Goal: Transaction & Acquisition: Purchase product/service

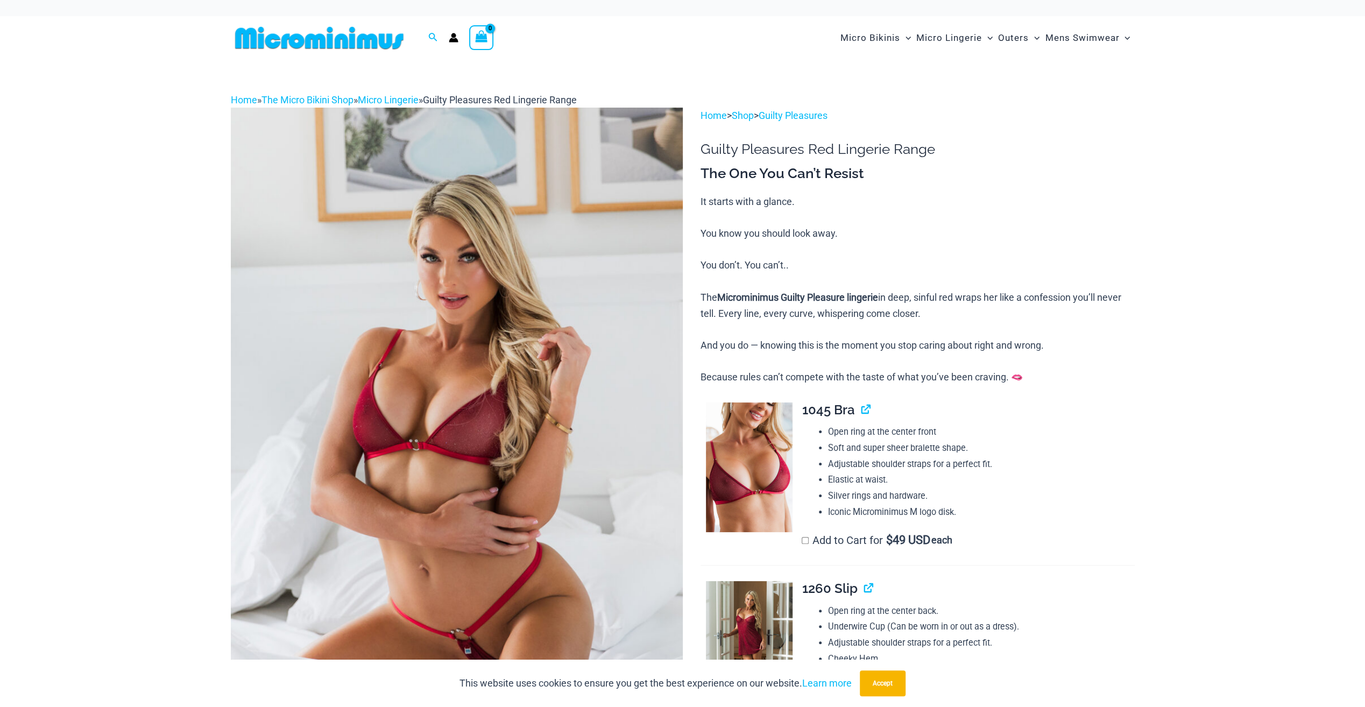
click at [476, 418] on img at bounding box center [457, 447] width 452 height 678
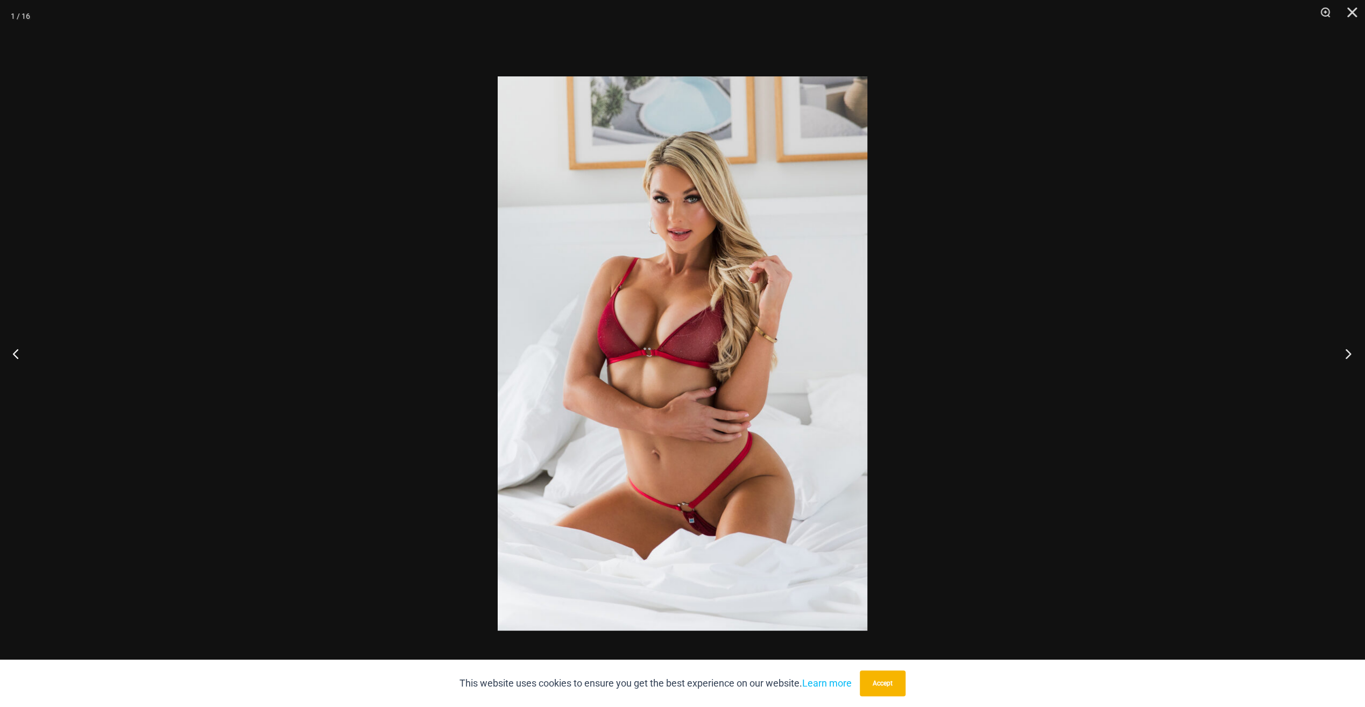
click at [1344, 353] on button "Next" at bounding box center [1344, 354] width 40 height 54
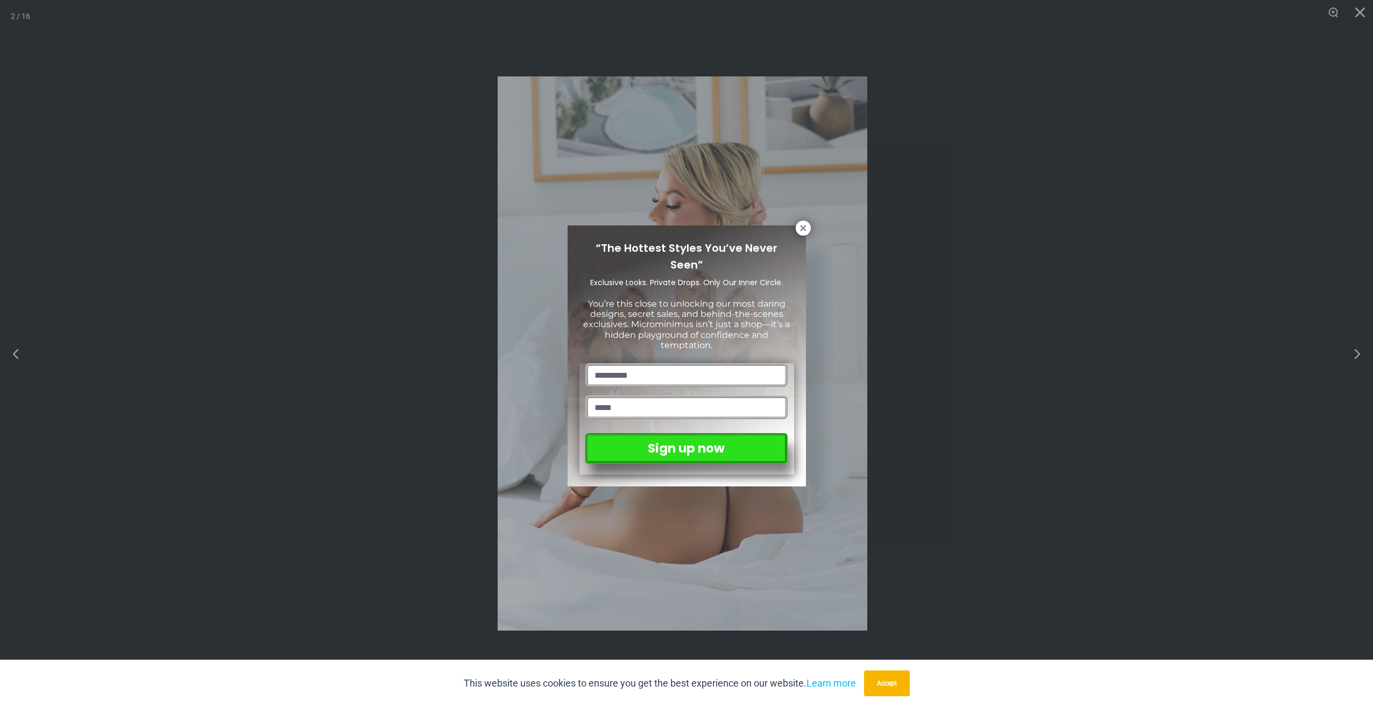
click at [1344, 353] on div "“The Hottest Styles You’ve Never Seen” Exclusive Looks. Private Drops. Only Our…" at bounding box center [686, 353] width 1373 height 707
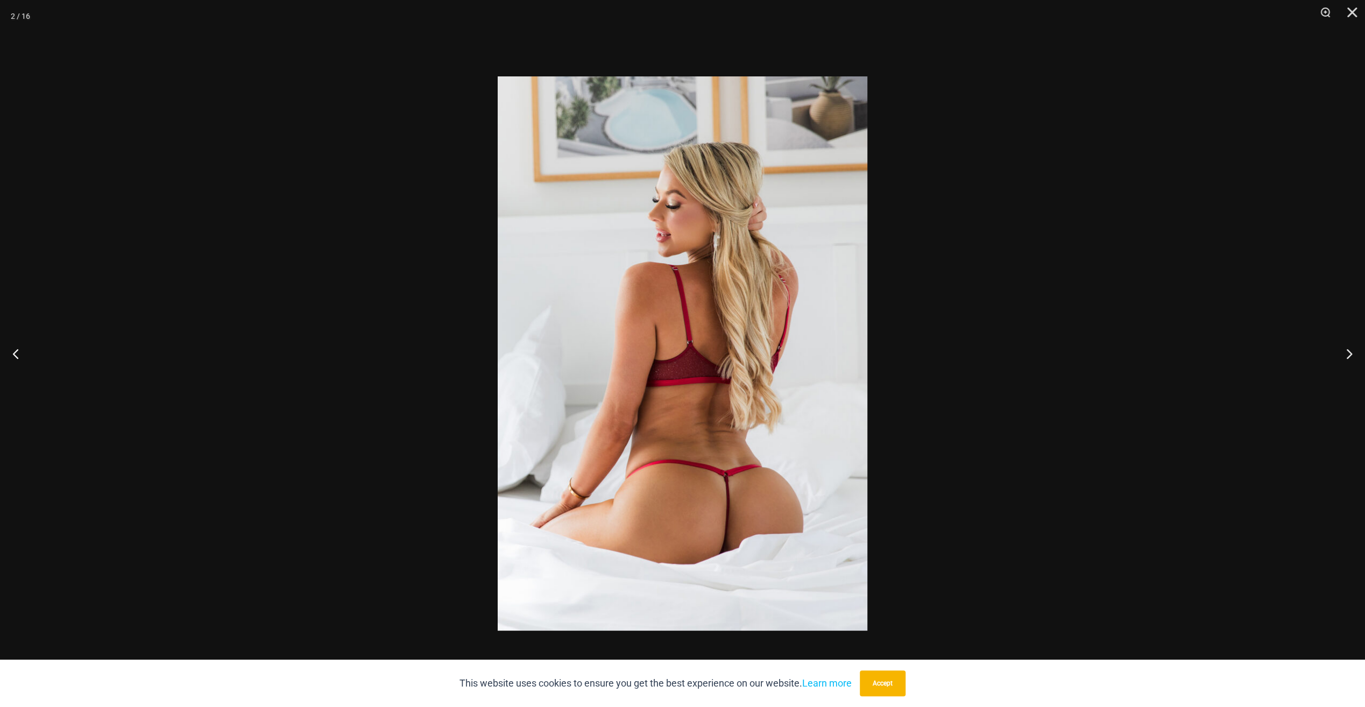
click at [1344, 353] on button "Next" at bounding box center [1344, 354] width 40 height 54
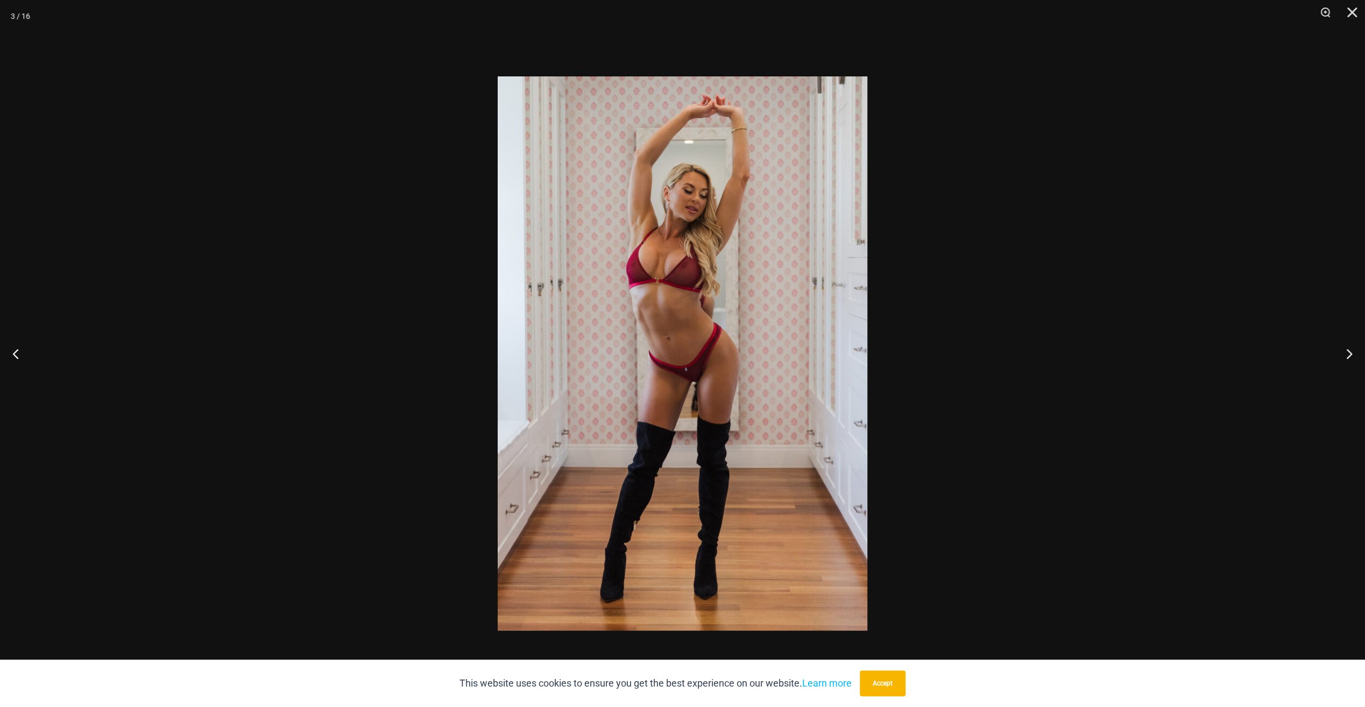
click at [1344, 353] on button "Next" at bounding box center [1344, 354] width 40 height 54
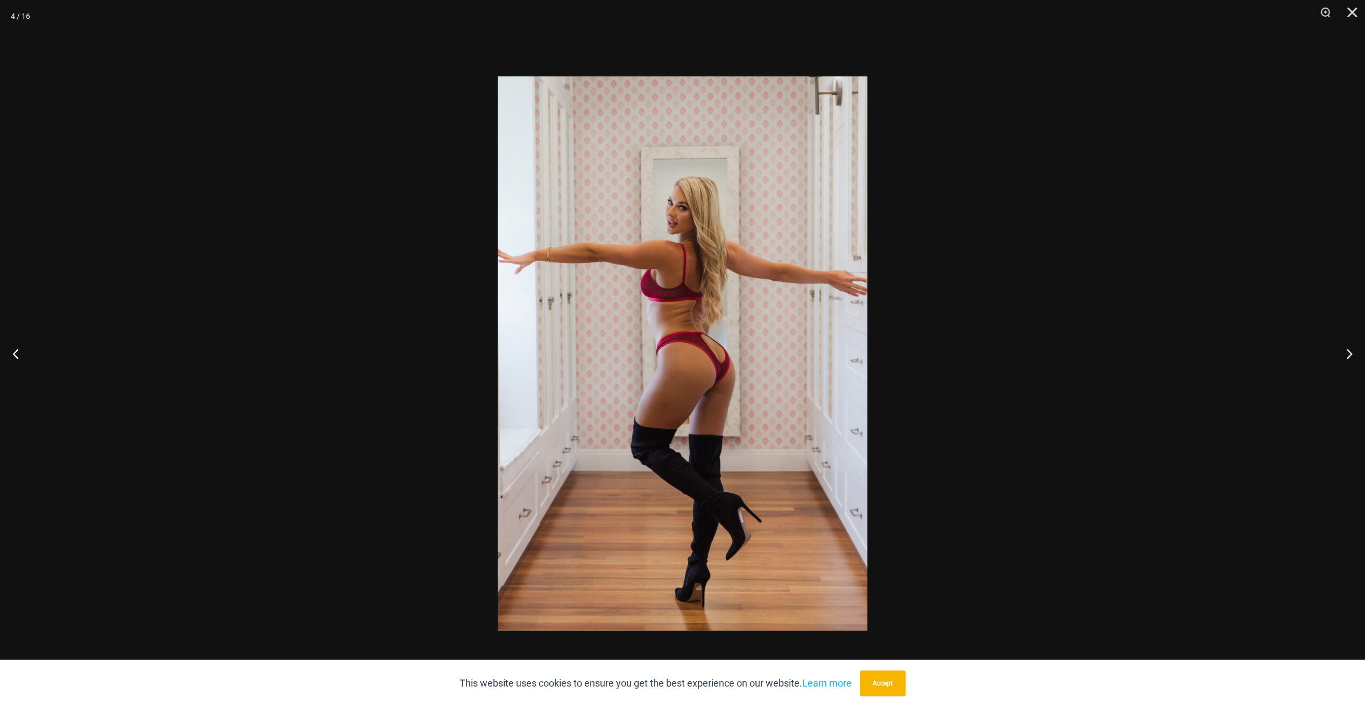
click at [1344, 353] on button "Next" at bounding box center [1344, 354] width 40 height 54
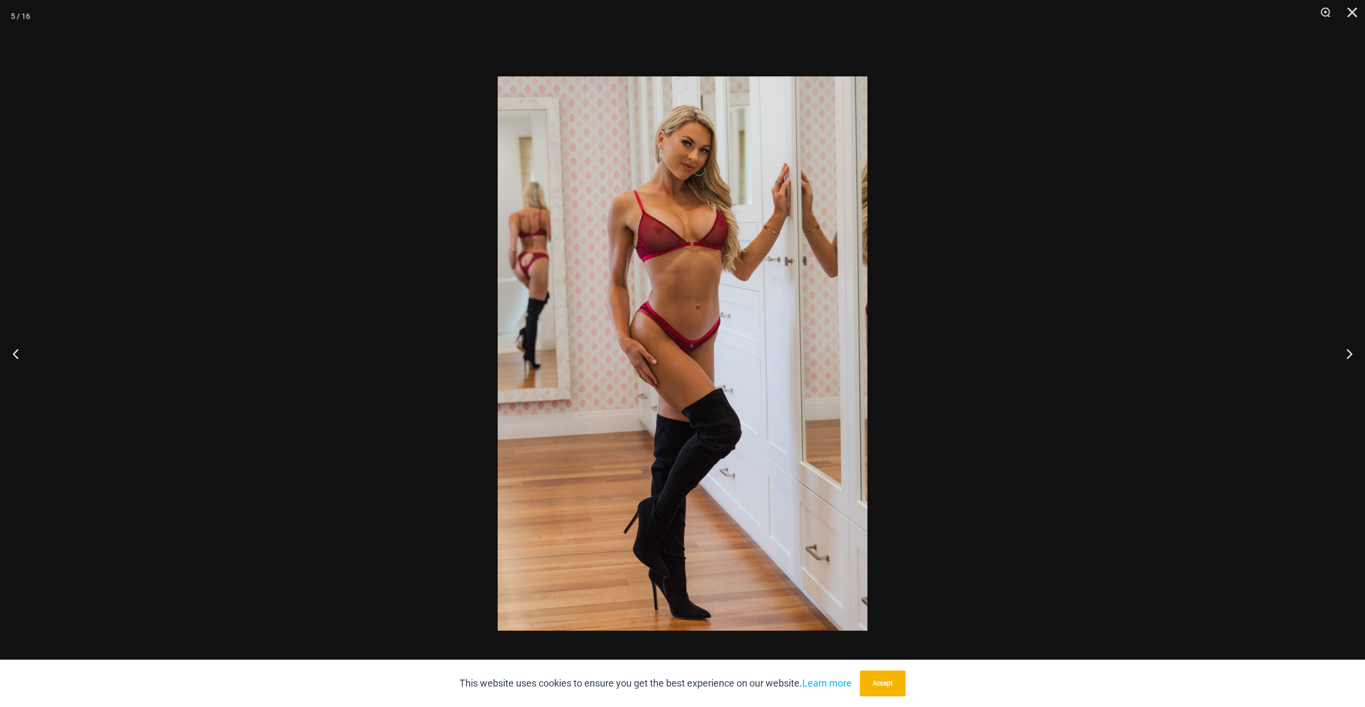
click at [1344, 353] on button "Next" at bounding box center [1344, 354] width 40 height 54
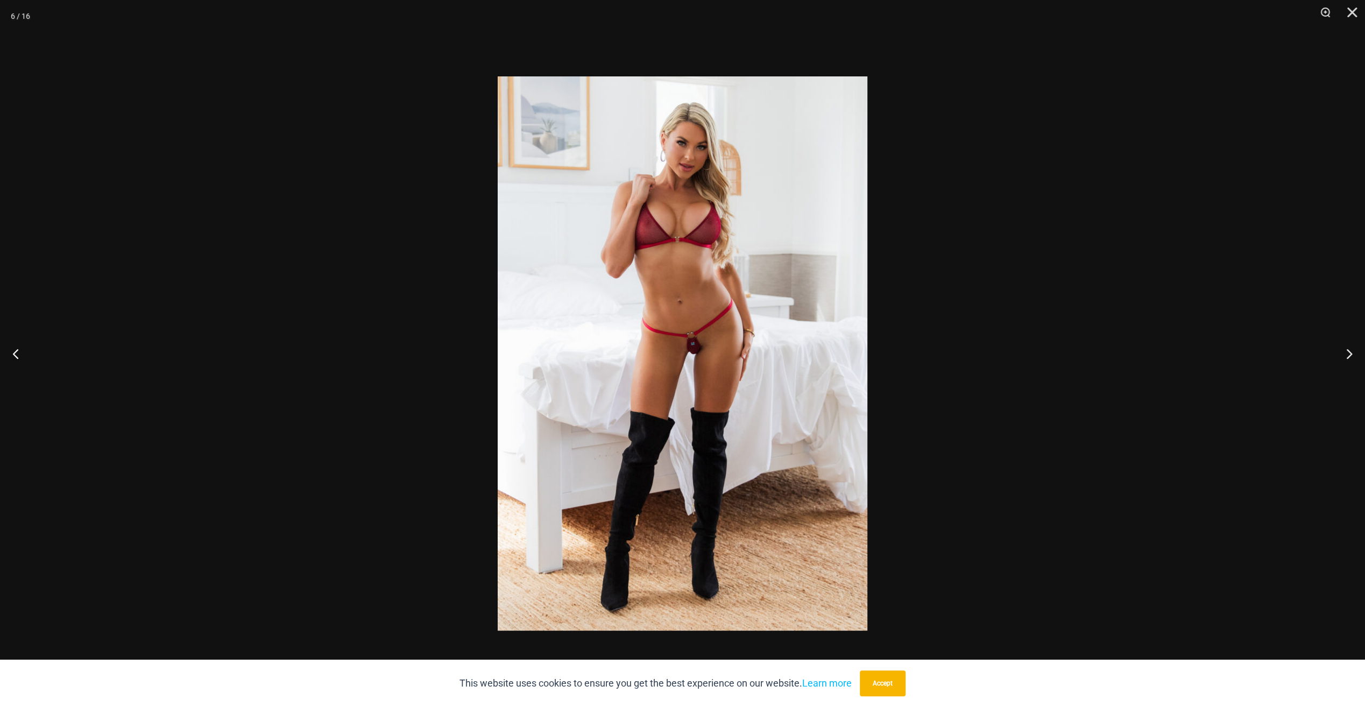
click at [1344, 353] on button "Next" at bounding box center [1344, 354] width 40 height 54
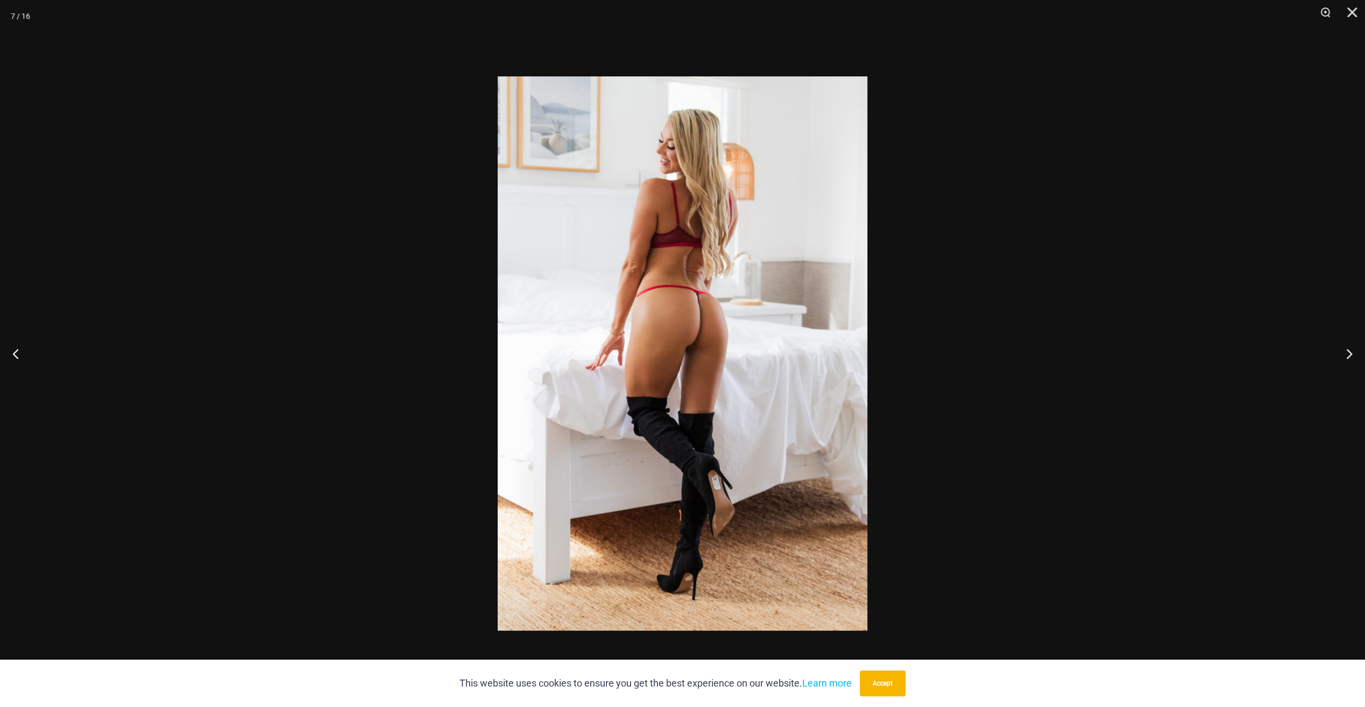
click at [1344, 353] on button "Next" at bounding box center [1344, 354] width 40 height 54
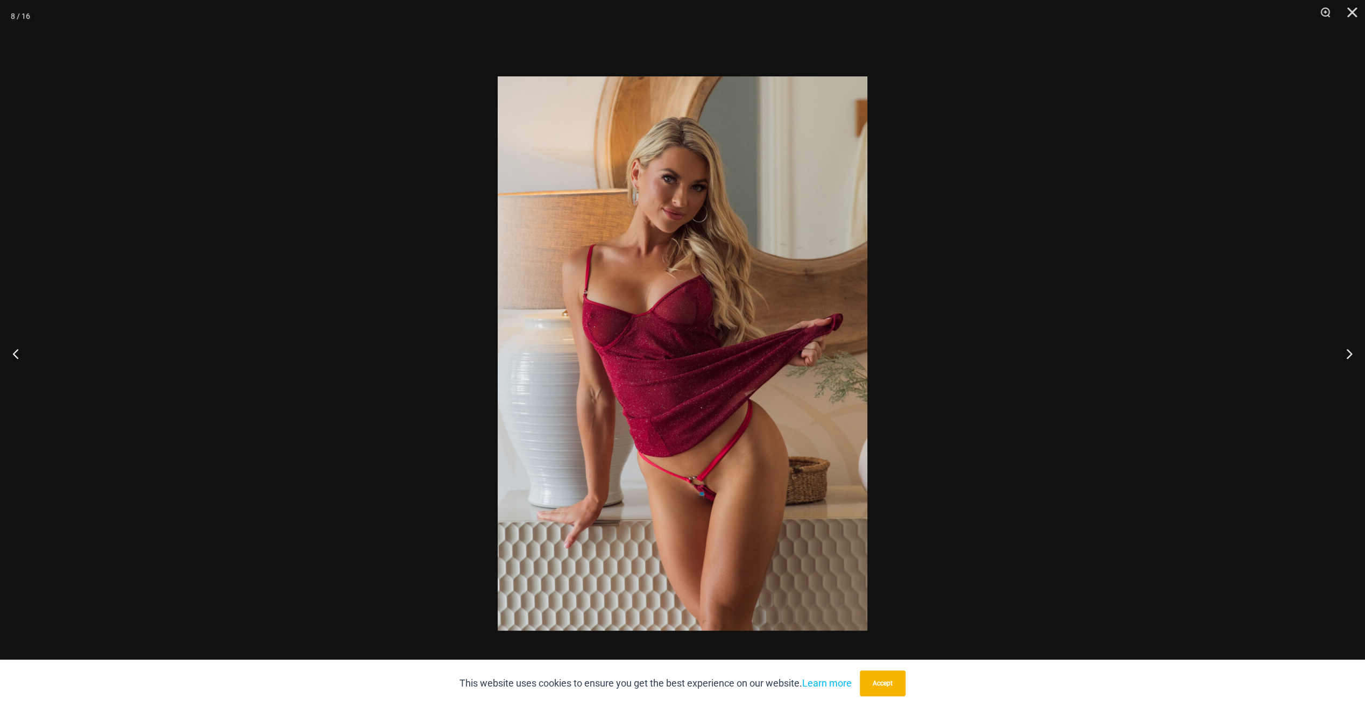
click at [1344, 353] on button "Next" at bounding box center [1344, 354] width 40 height 54
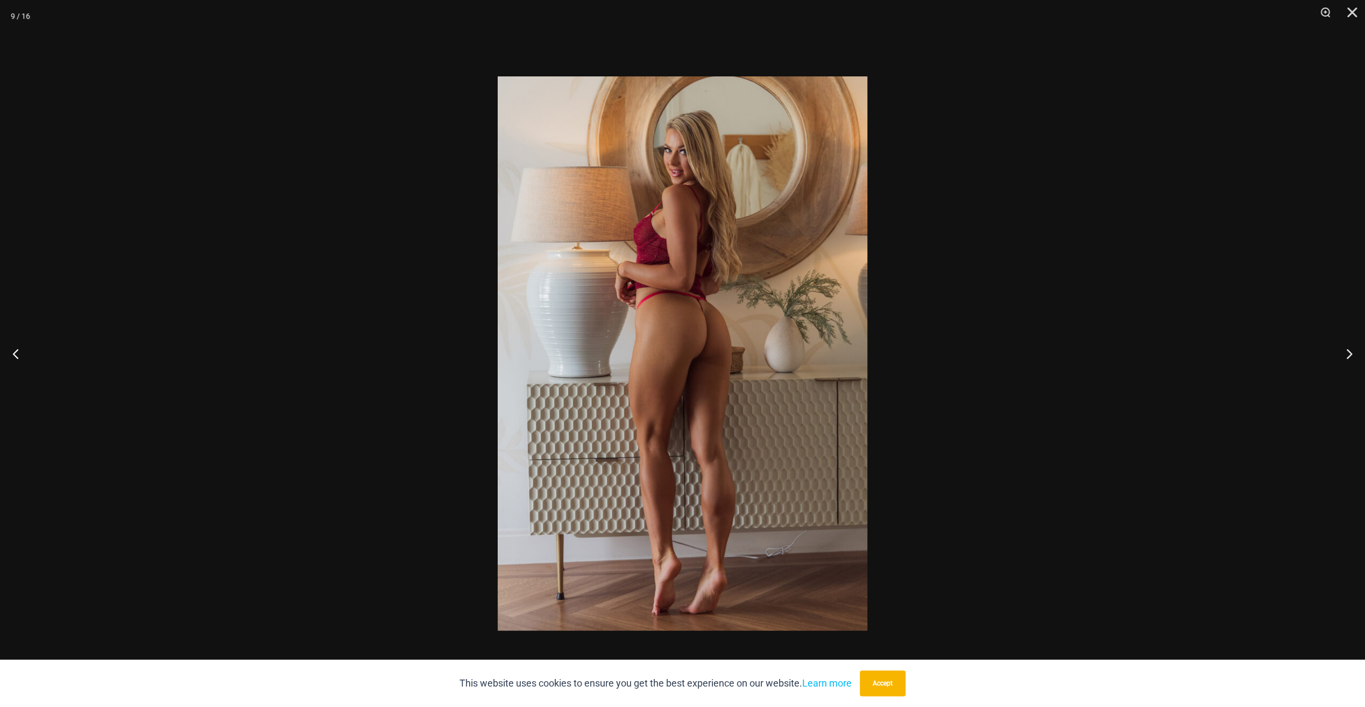
click at [1344, 353] on button "Next" at bounding box center [1344, 354] width 40 height 54
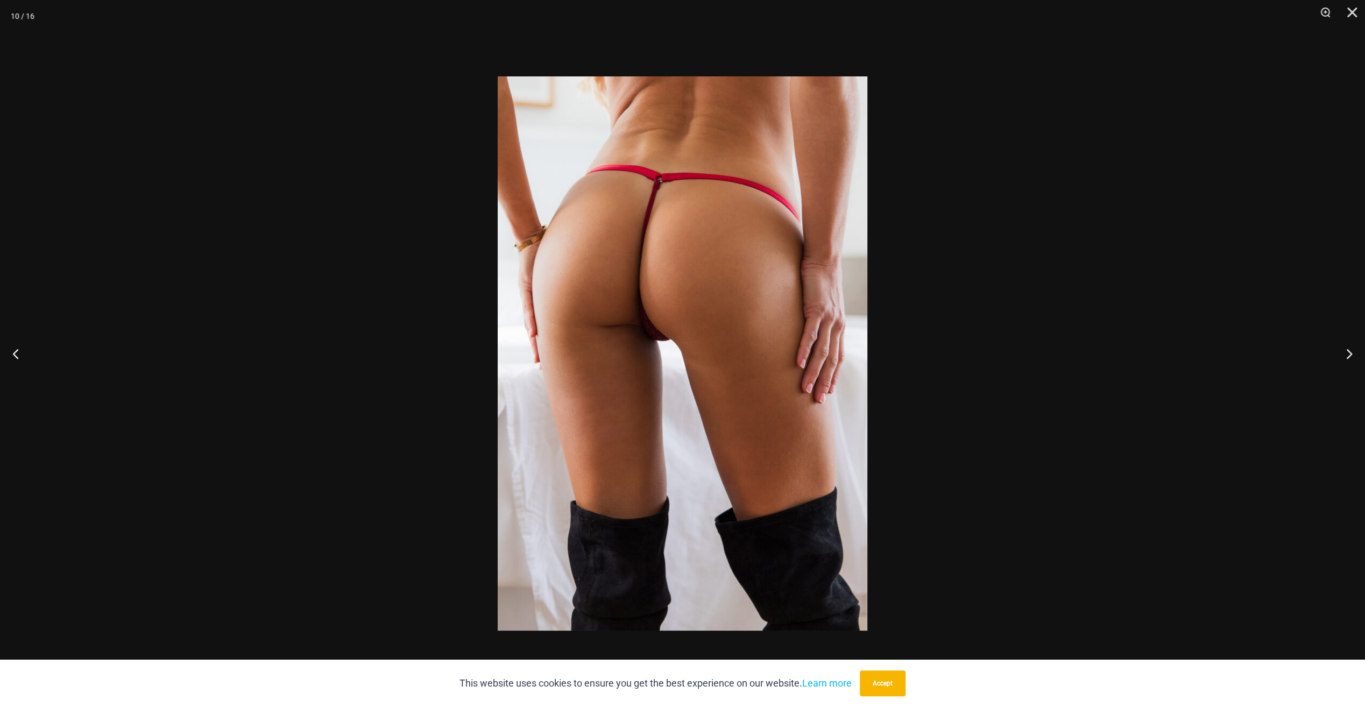
click at [641, 331] on img at bounding box center [683, 353] width 370 height 554
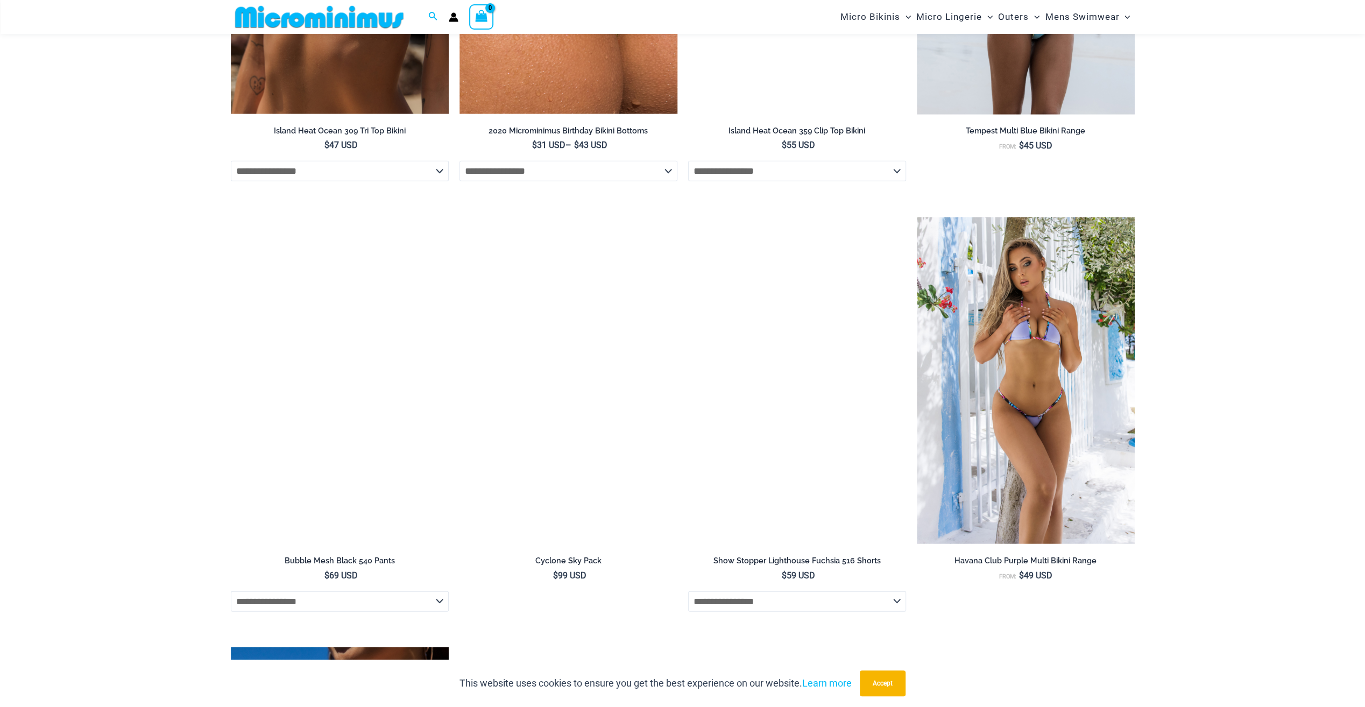
scroll to position [2627, 0]
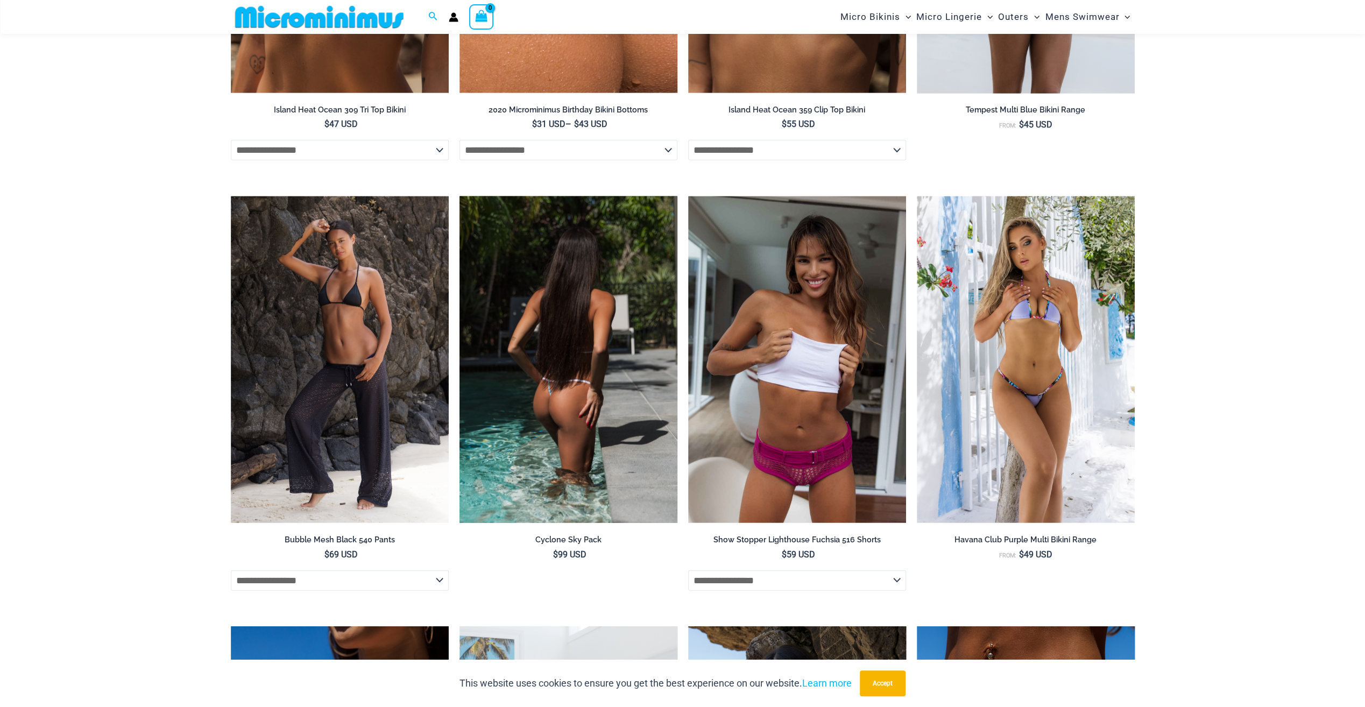
click at [573, 377] on img at bounding box center [568, 359] width 218 height 327
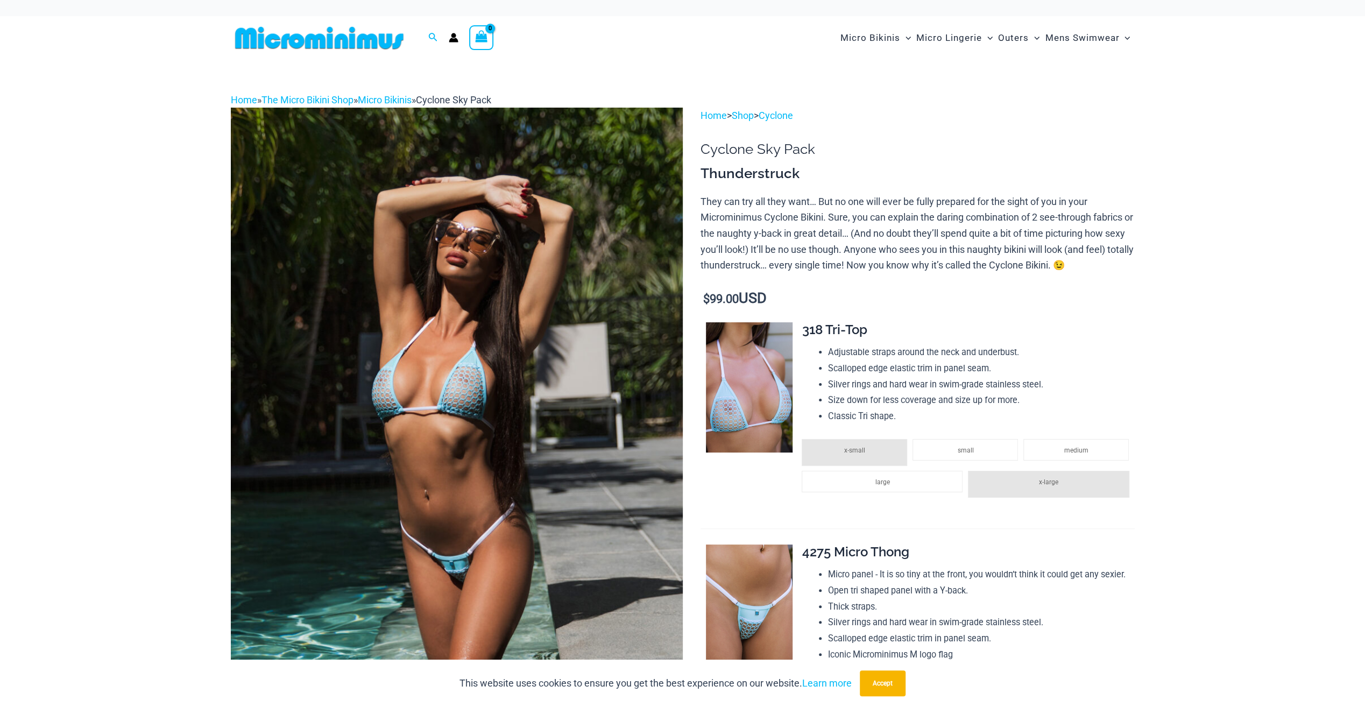
click at [463, 415] on img at bounding box center [457, 447] width 452 height 678
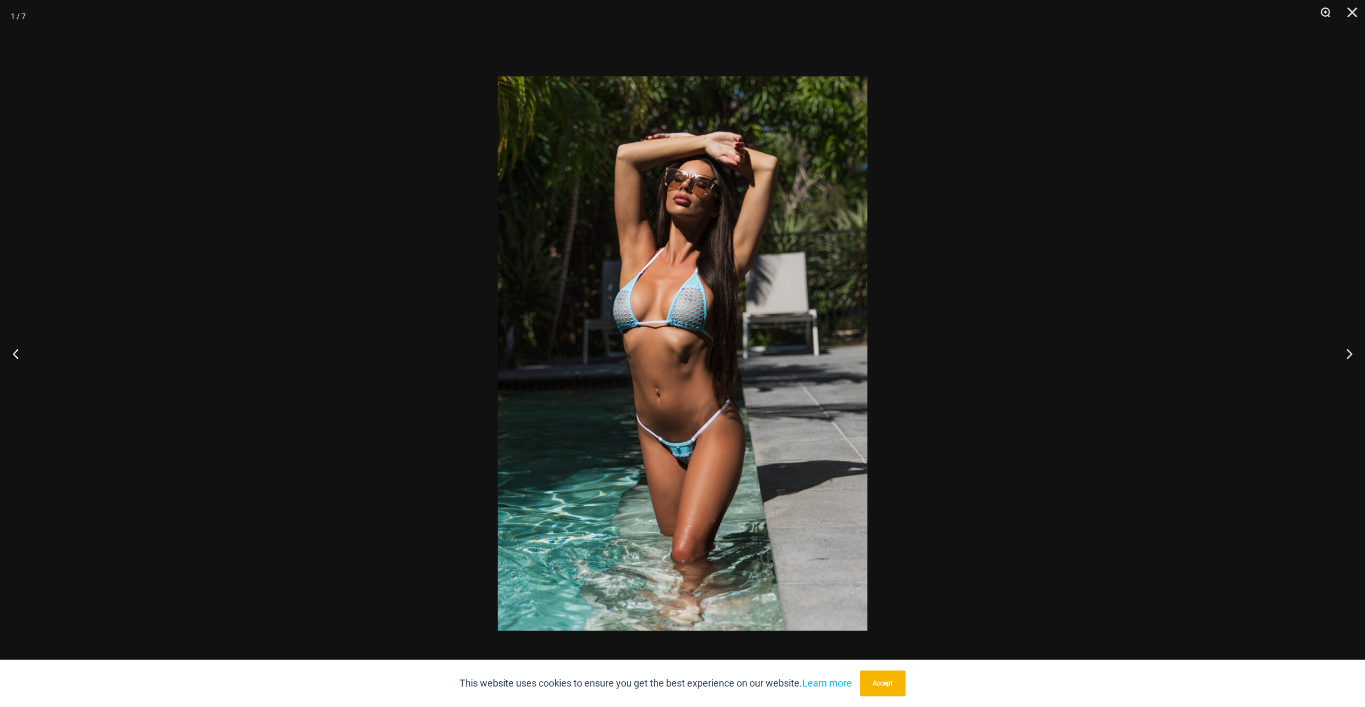
click at [1324, 11] on button "Zoom" at bounding box center [1321, 16] width 27 height 32
click at [1323, 10] on button "Zoom" at bounding box center [1321, 16] width 27 height 32
click at [1323, 11] on button "Zoom" at bounding box center [1321, 16] width 27 height 32
click at [1348, 356] on button "Next" at bounding box center [1344, 354] width 40 height 54
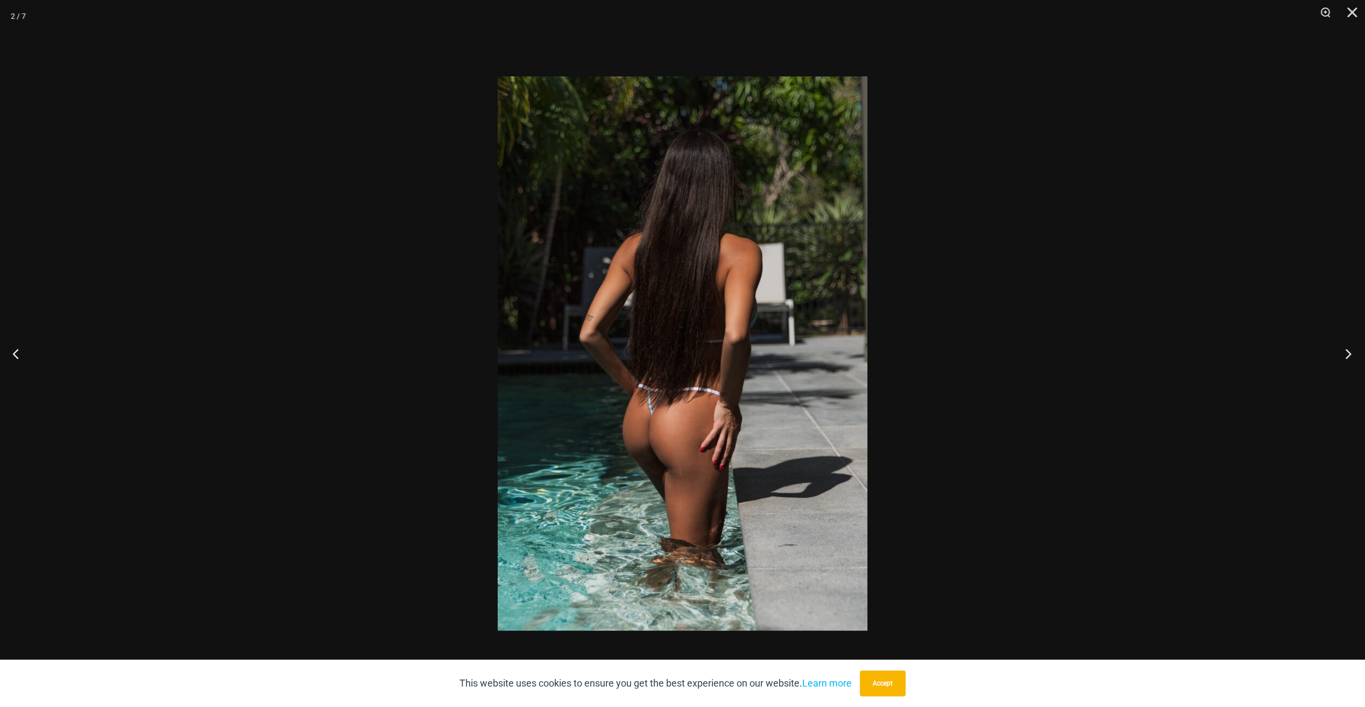
click at [1348, 356] on button "Next" at bounding box center [1344, 354] width 40 height 54
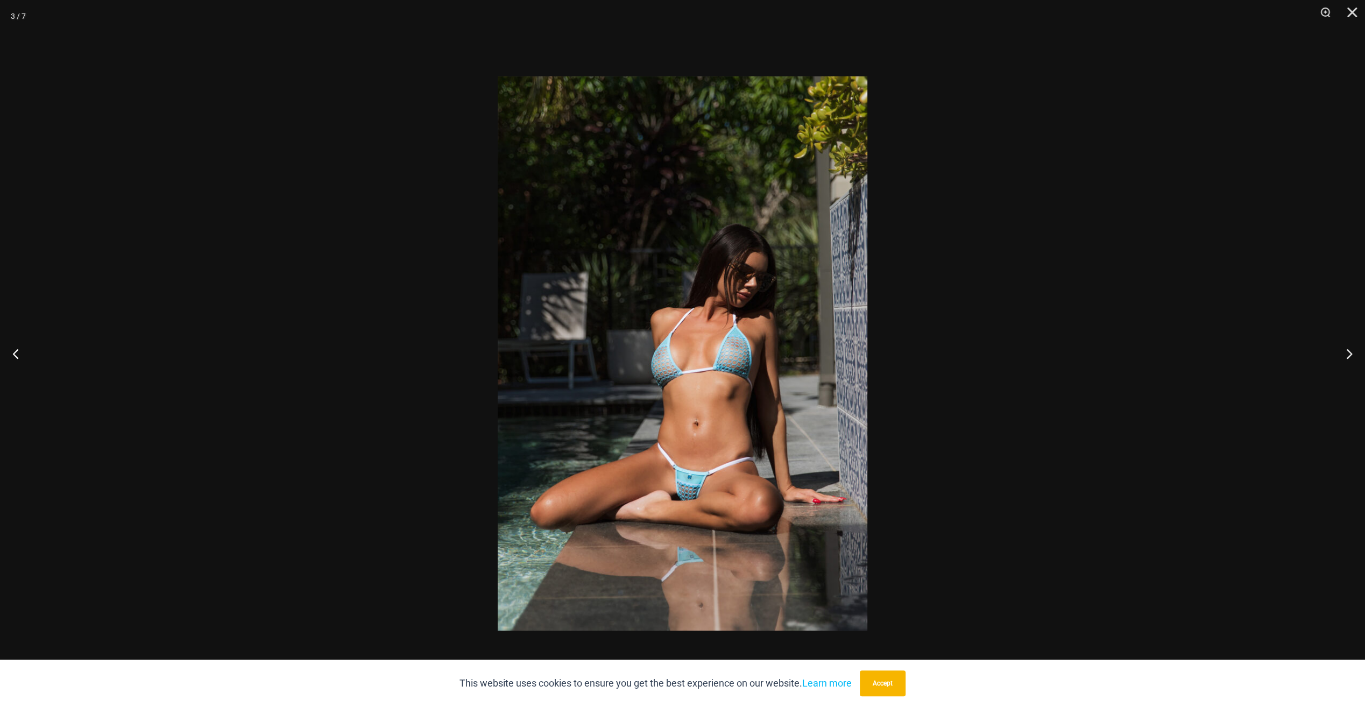
click at [675, 472] on img at bounding box center [683, 353] width 370 height 554
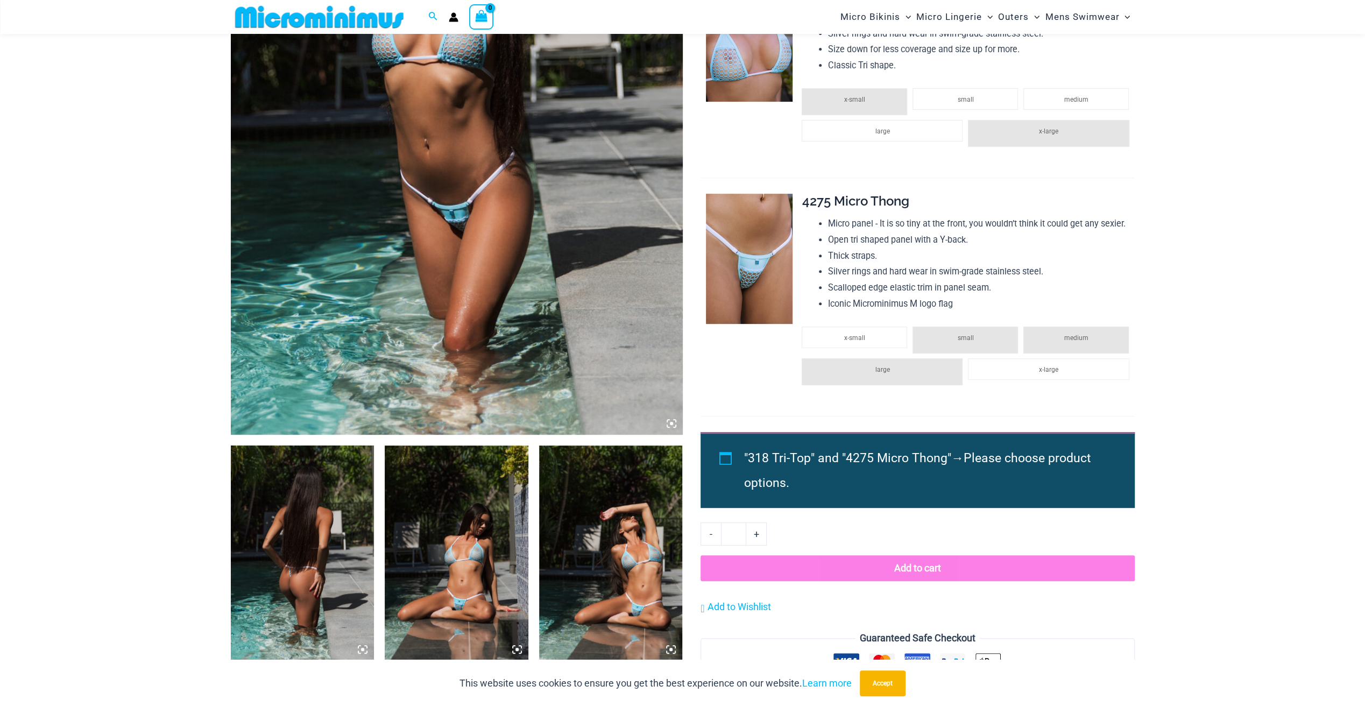
scroll to position [476, 0]
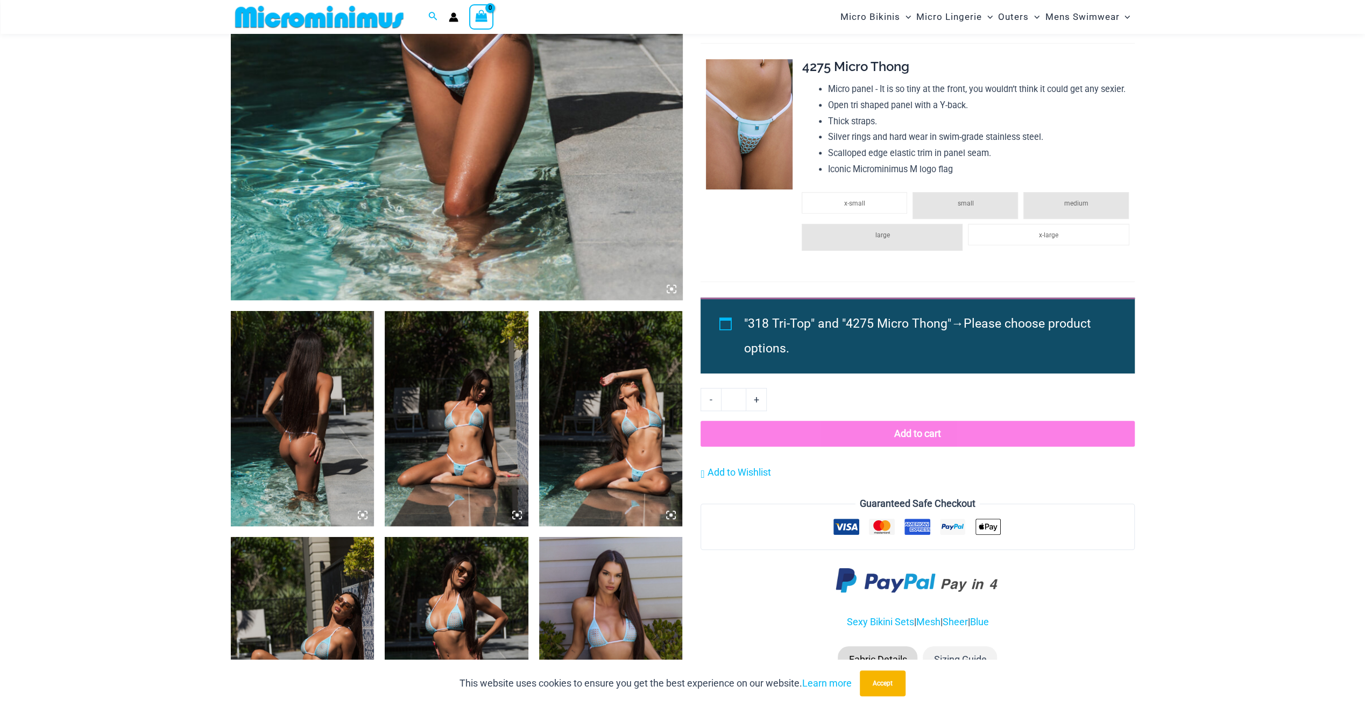
click at [668, 512] on icon at bounding box center [671, 515] width 10 height 10
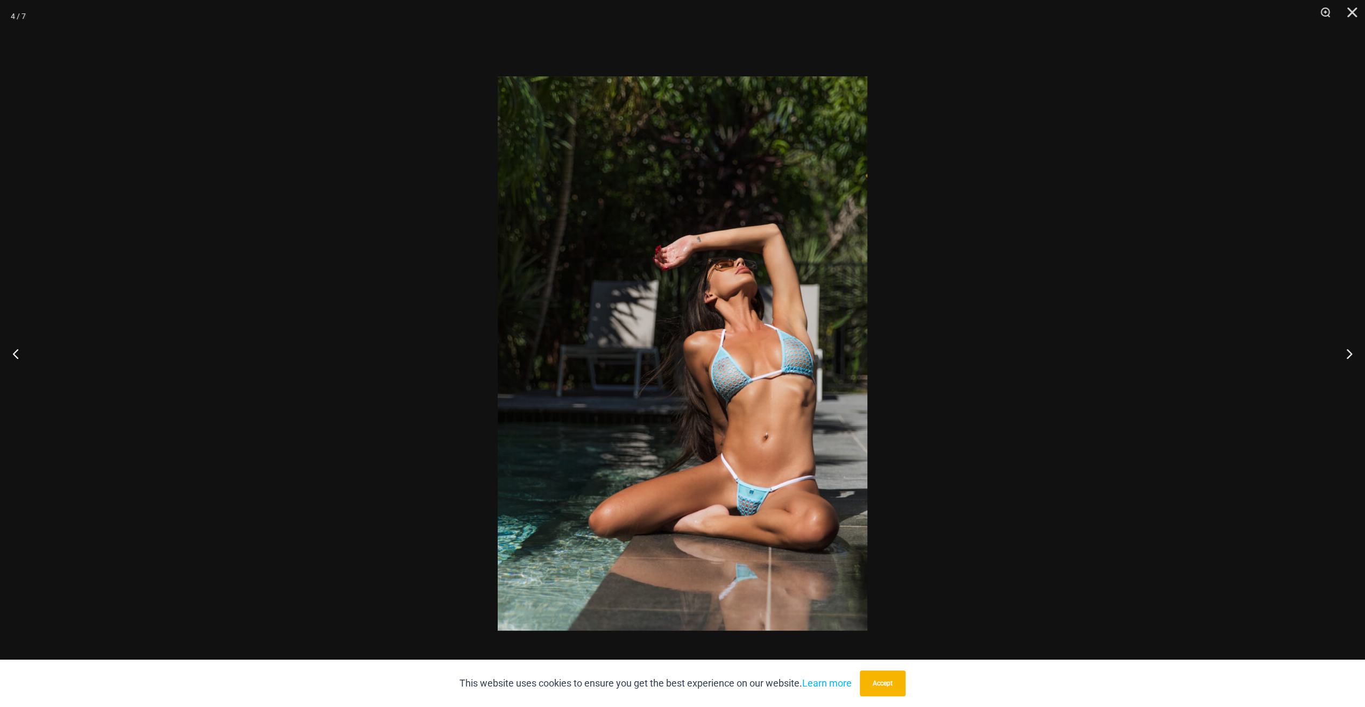
click at [734, 492] on img at bounding box center [683, 353] width 370 height 554
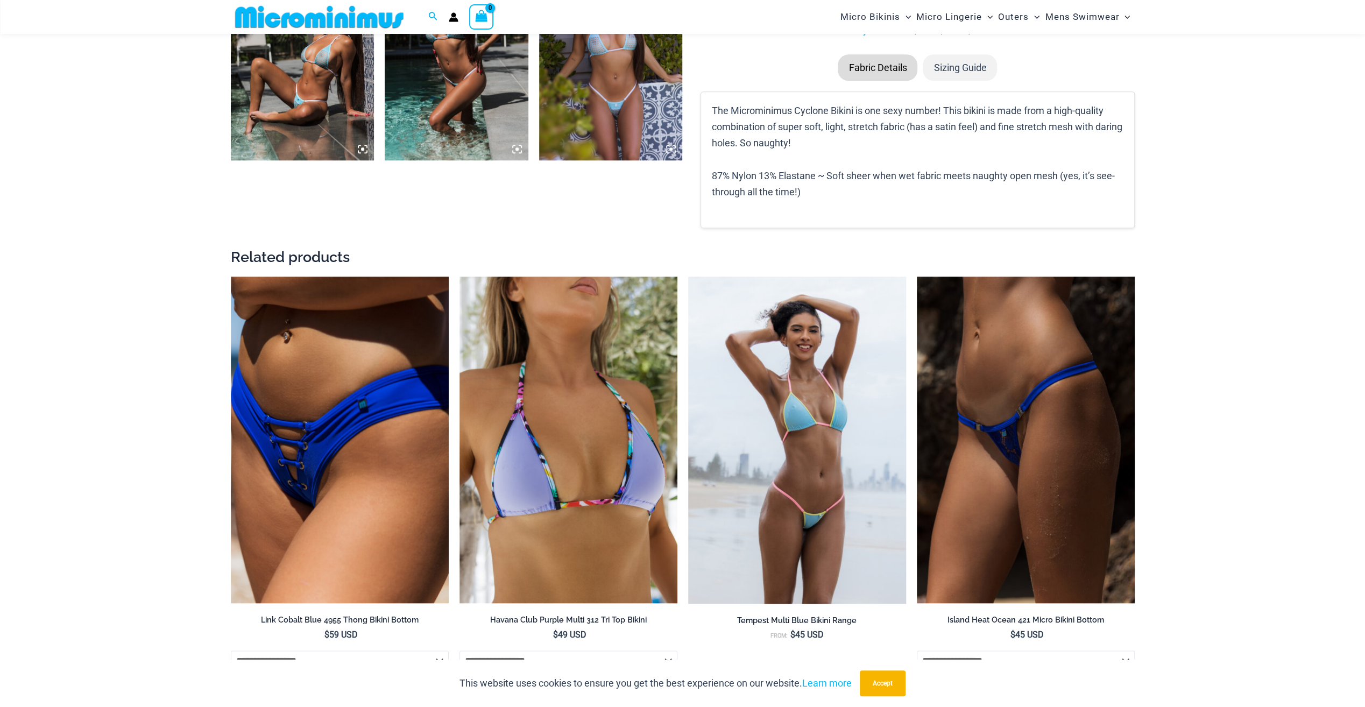
scroll to position [798, 0]
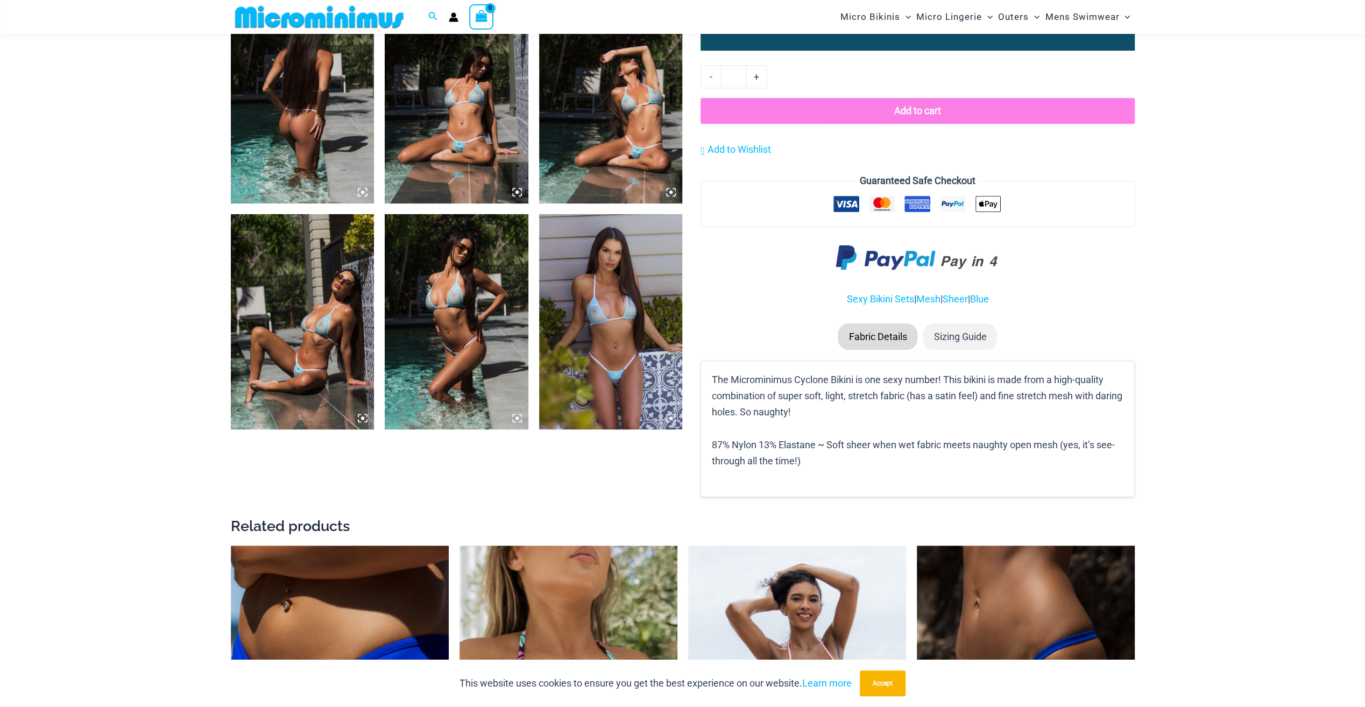
click at [620, 389] on img at bounding box center [611, 321] width 144 height 215
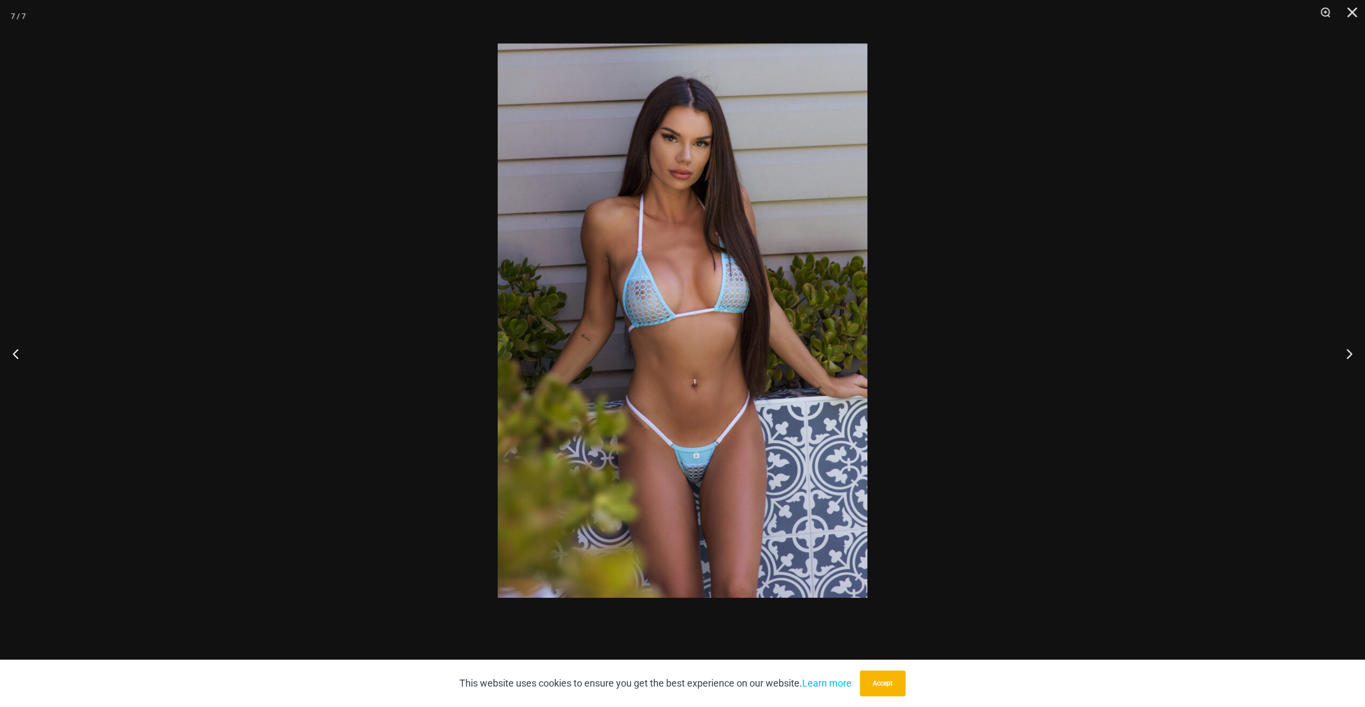
click at [508, 401] on img at bounding box center [683, 321] width 370 height 554
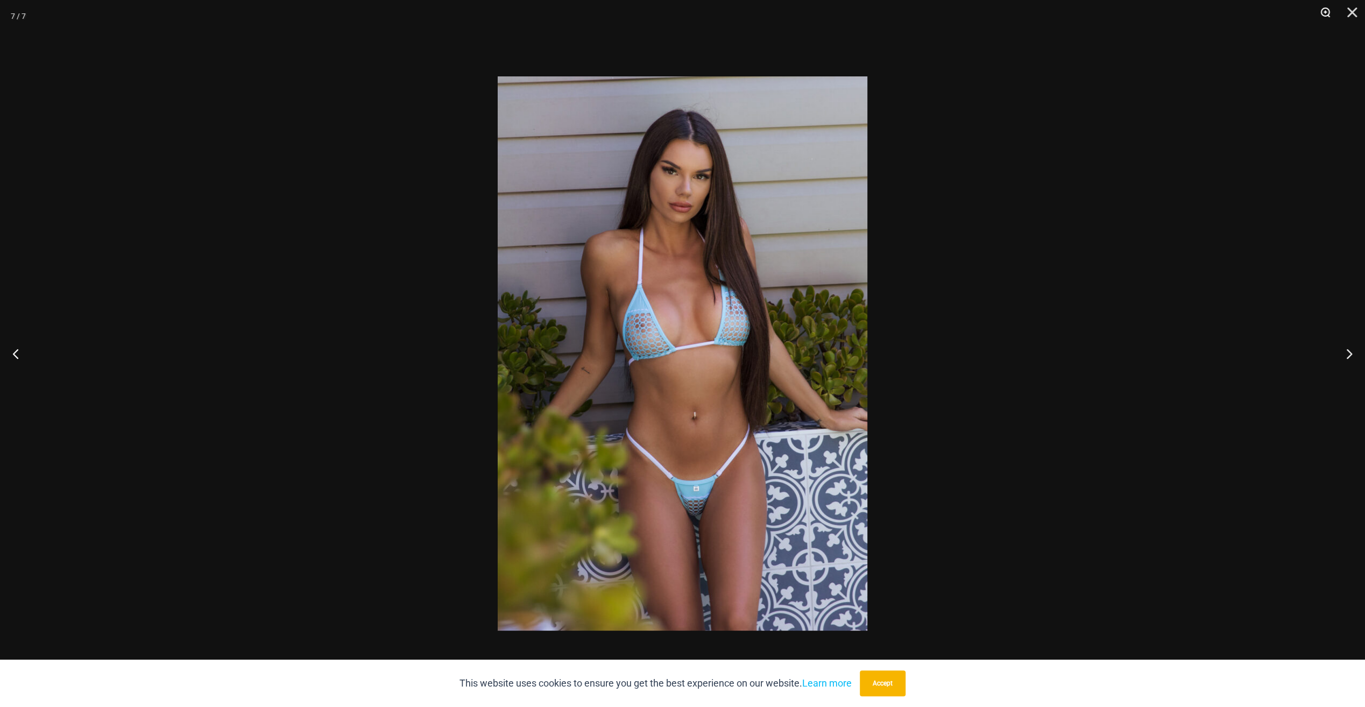
click at [1324, 13] on button "Zoom" at bounding box center [1321, 16] width 27 height 32
click at [1348, 357] on button "Next" at bounding box center [1344, 354] width 40 height 54
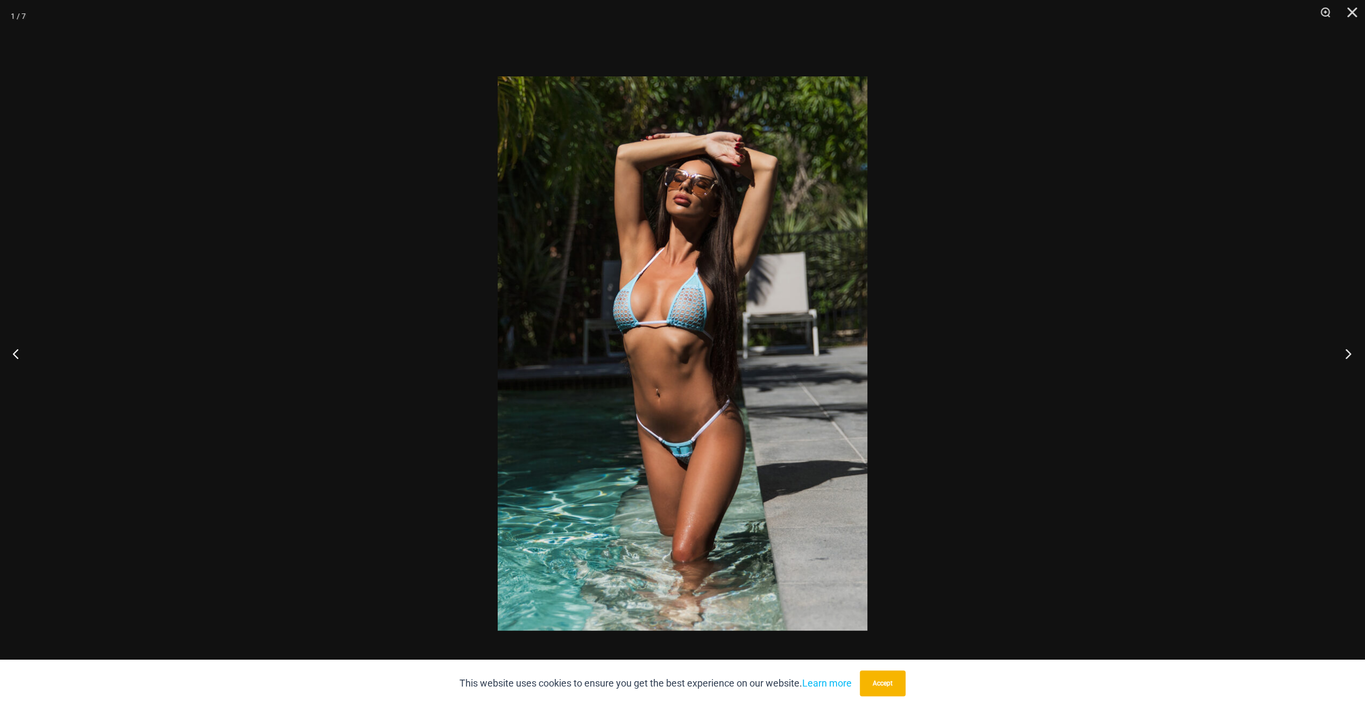
click at [1334, 355] on button "Next" at bounding box center [1344, 354] width 40 height 54
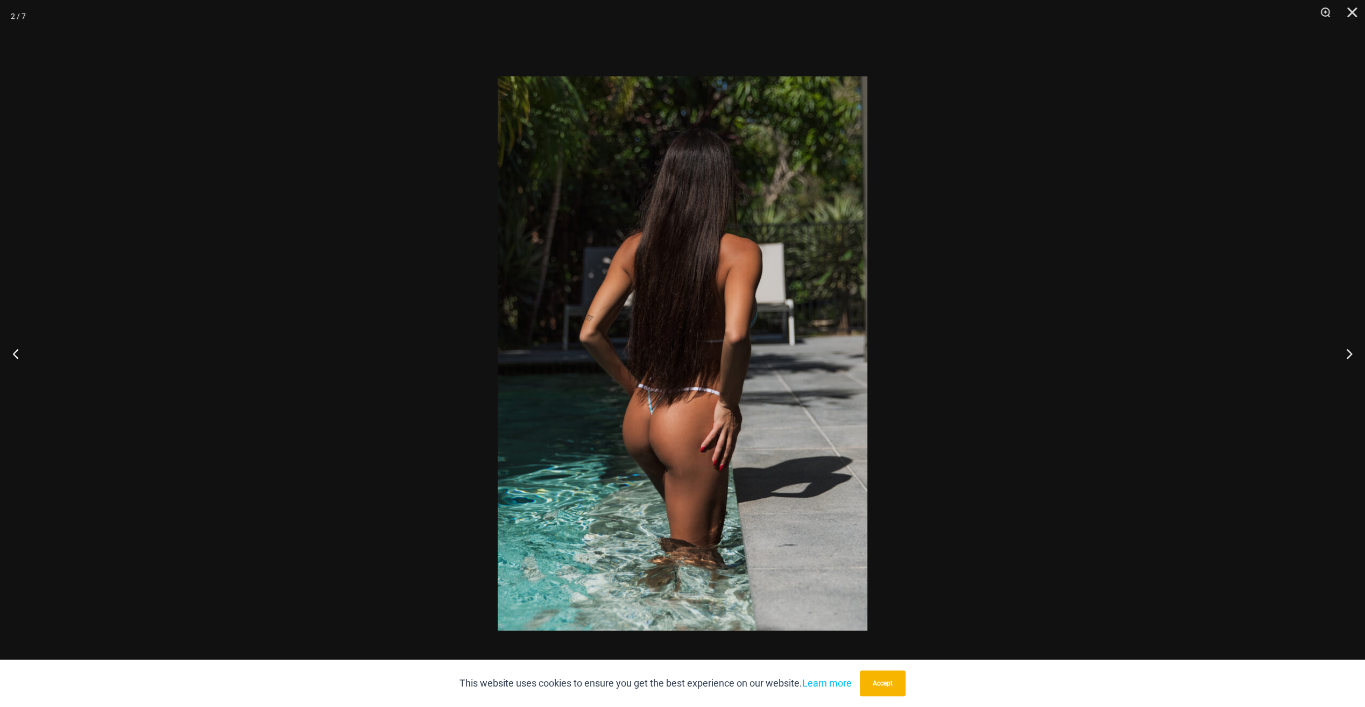
click at [715, 308] on img at bounding box center [683, 353] width 370 height 554
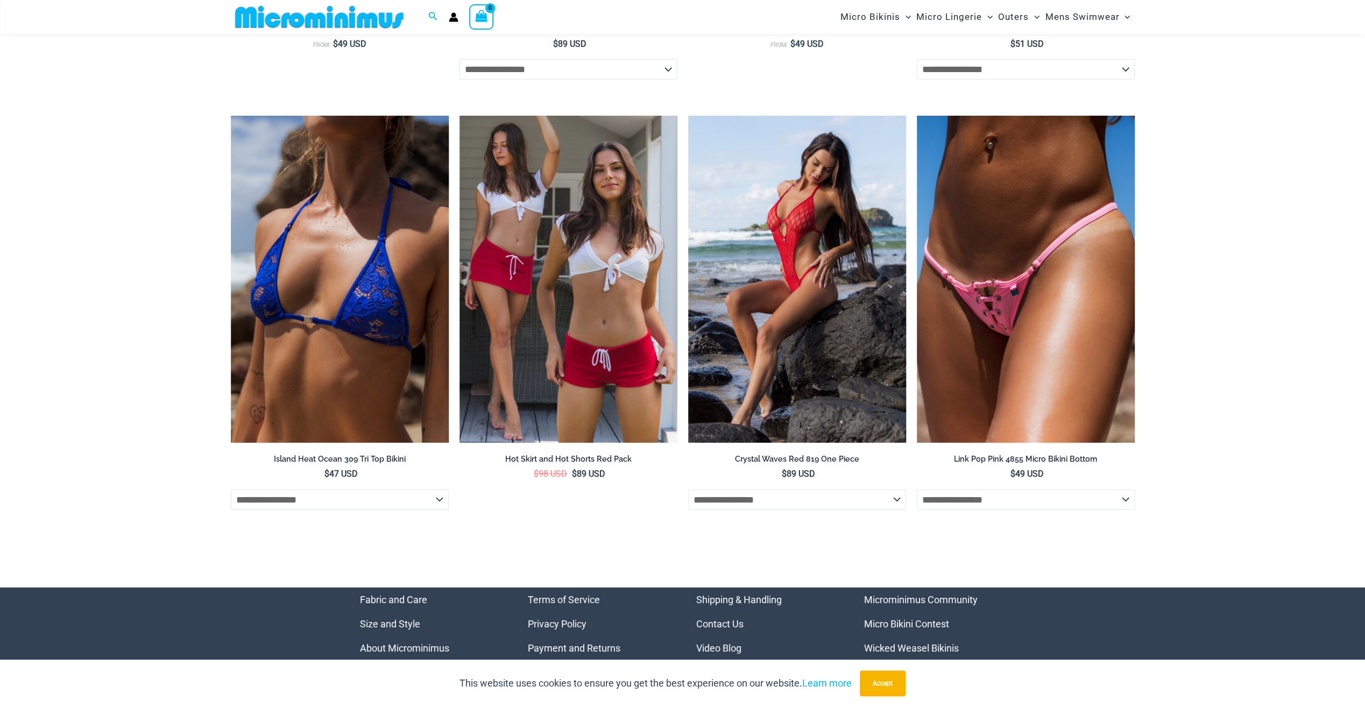
scroll to position [2950, 0]
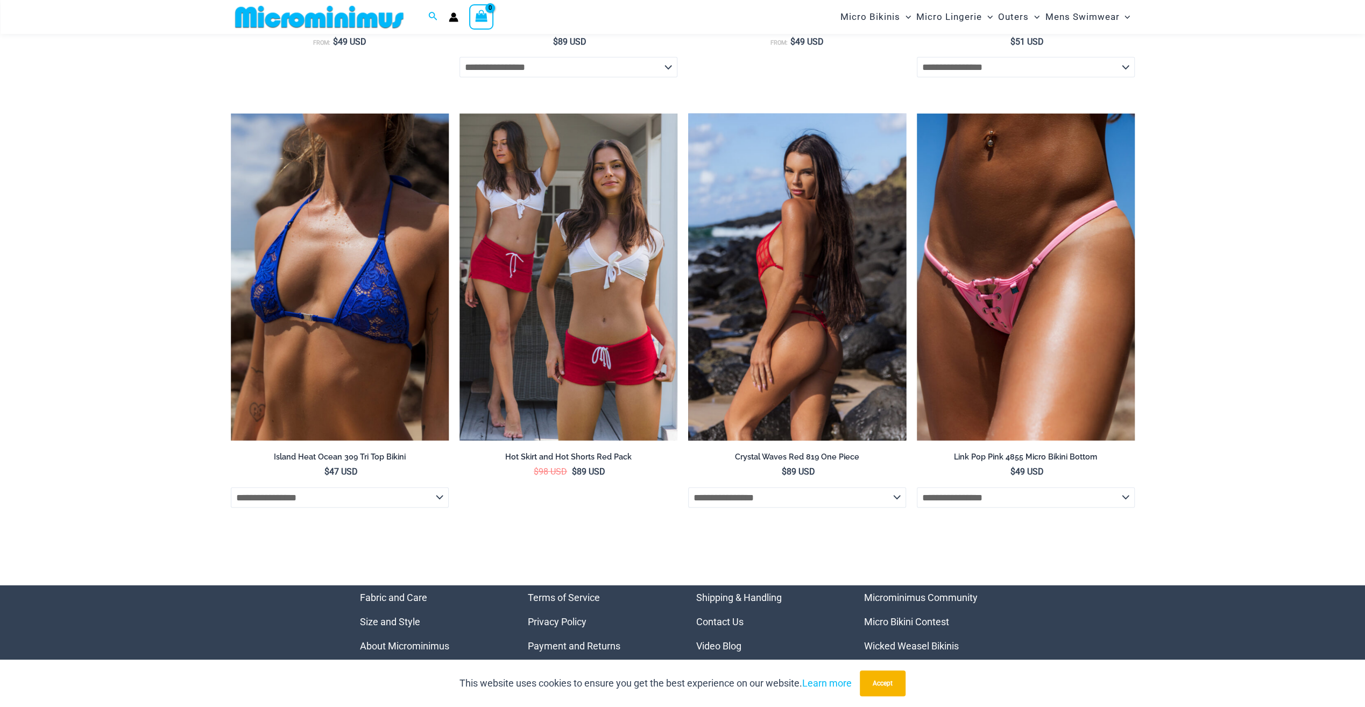
click at [779, 324] on img at bounding box center [797, 277] width 218 height 327
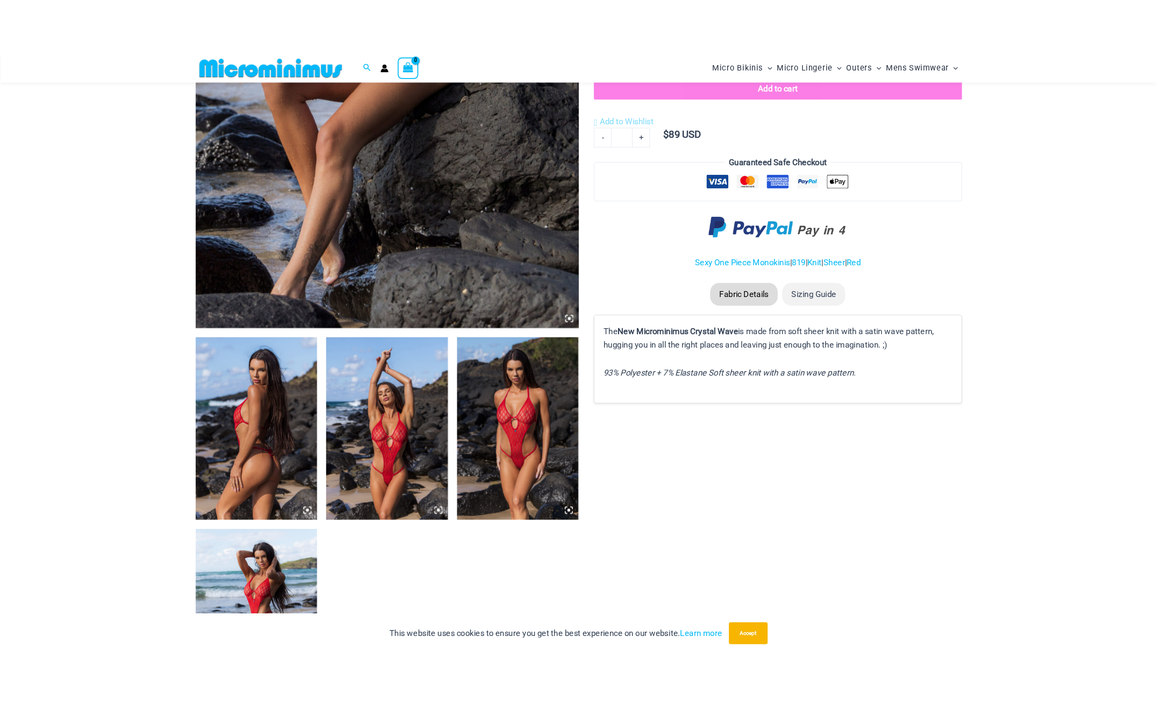
scroll to position [475, 0]
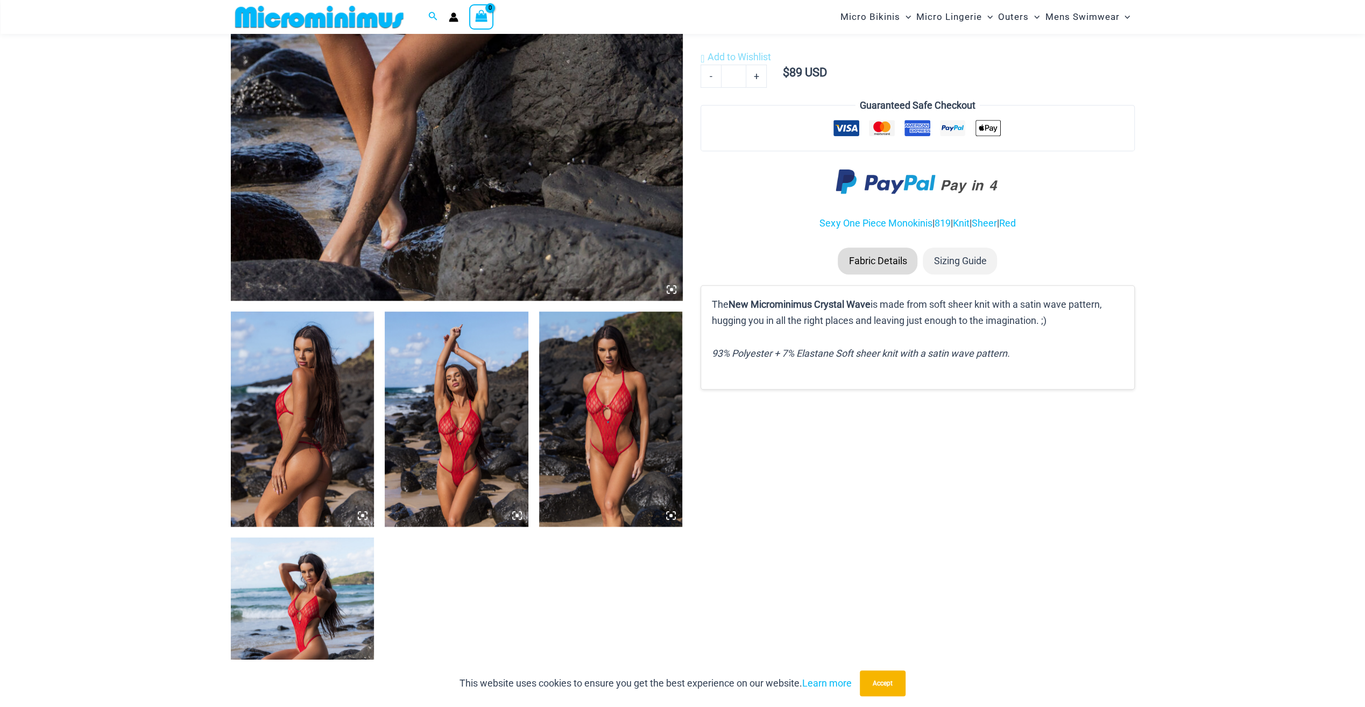
click at [453, 397] on img at bounding box center [457, 418] width 144 height 215
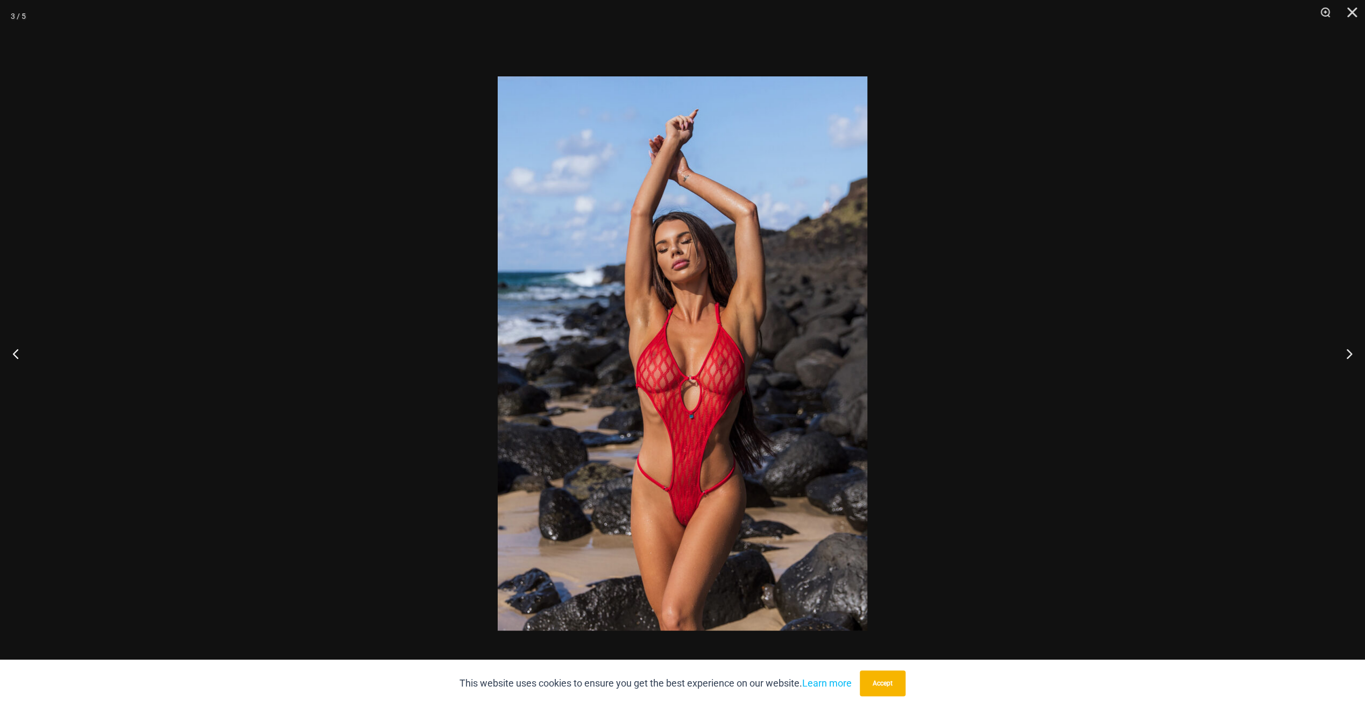
click at [1204, 355] on div at bounding box center [682, 353] width 1365 height 707
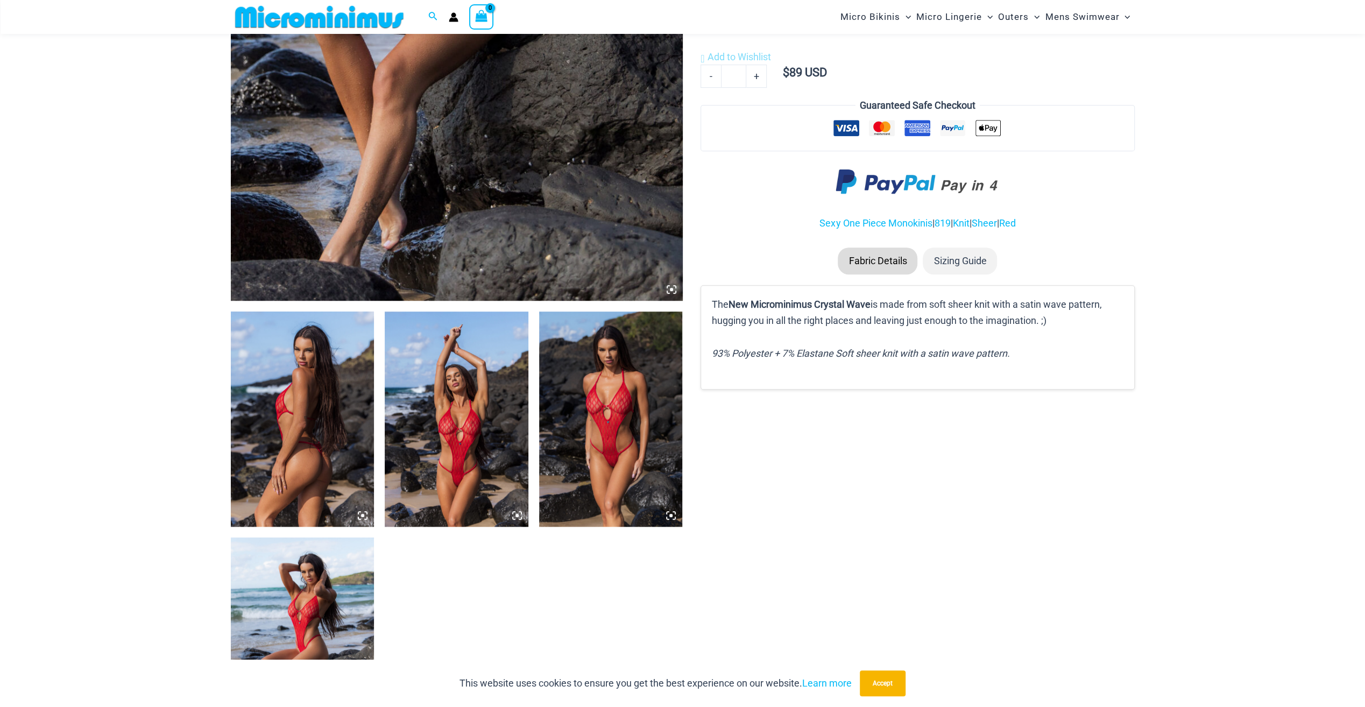
click at [626, 457] on img at bounding box center [611, 418] width 144 height 215
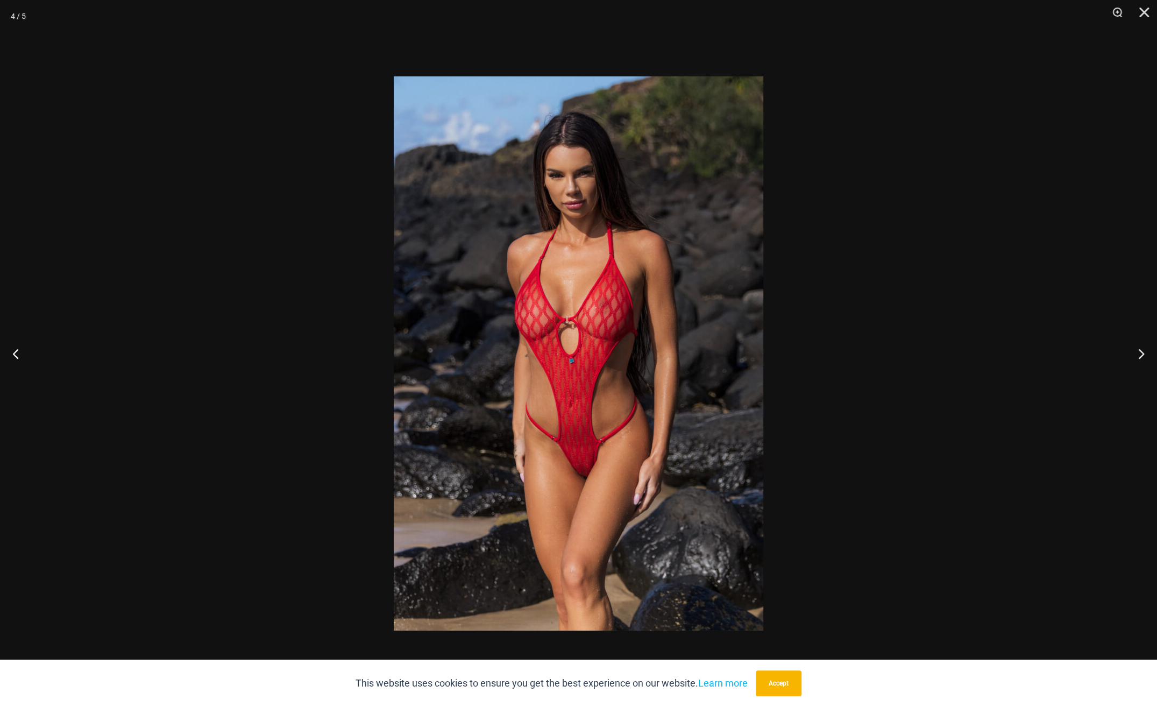
click at [979, 433] on div at bounding box center [578, 353] width 1157 height 707
